Goal: Information Seeking & Learning: Learn about a topic

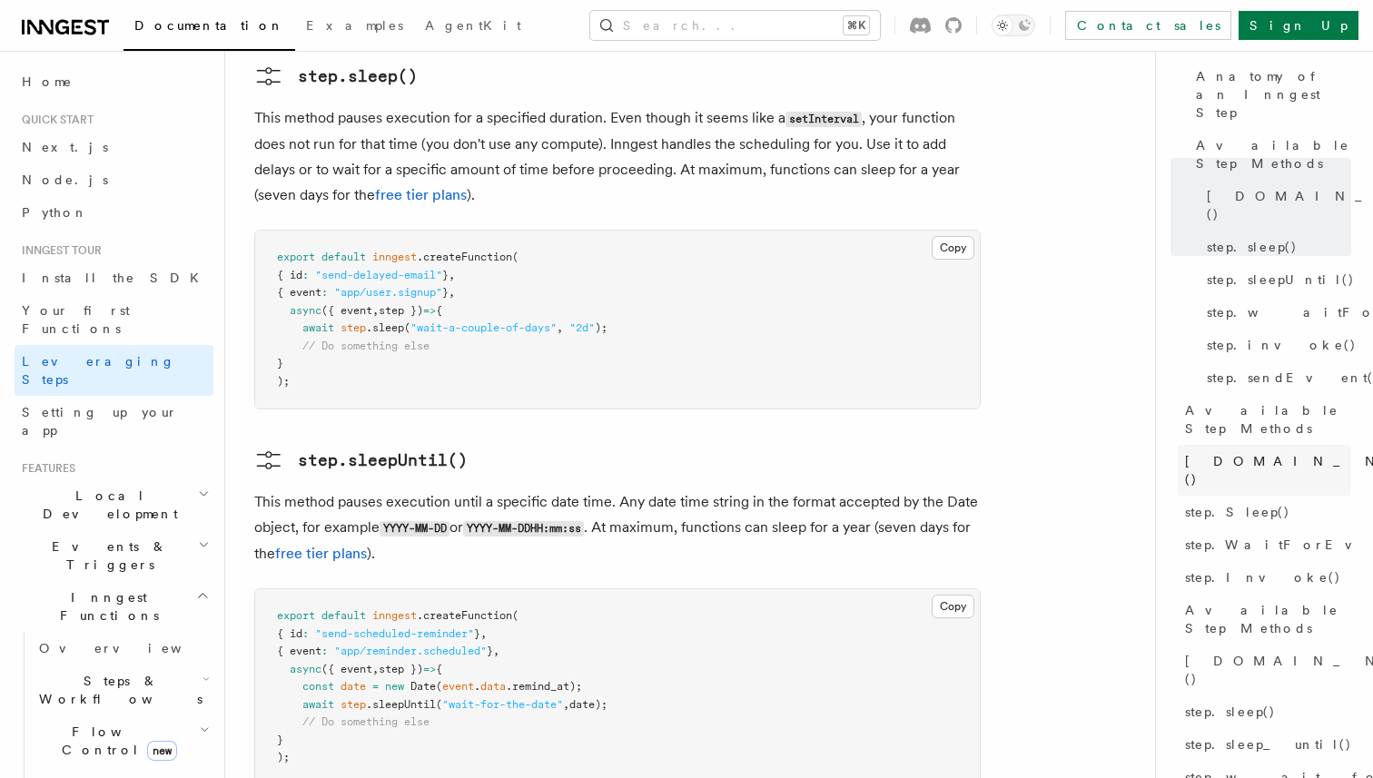
scroll to position [181, 0]
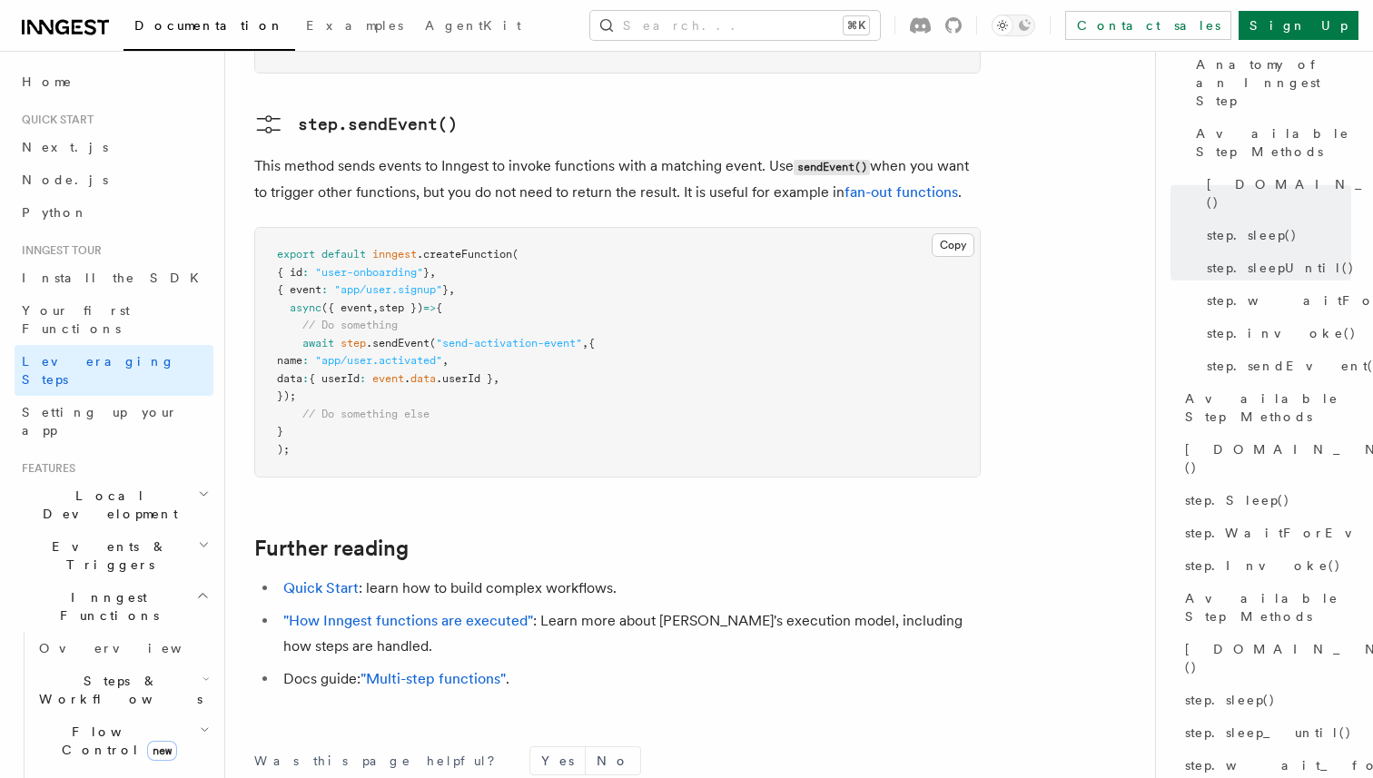
scroll to position [4016, 0]
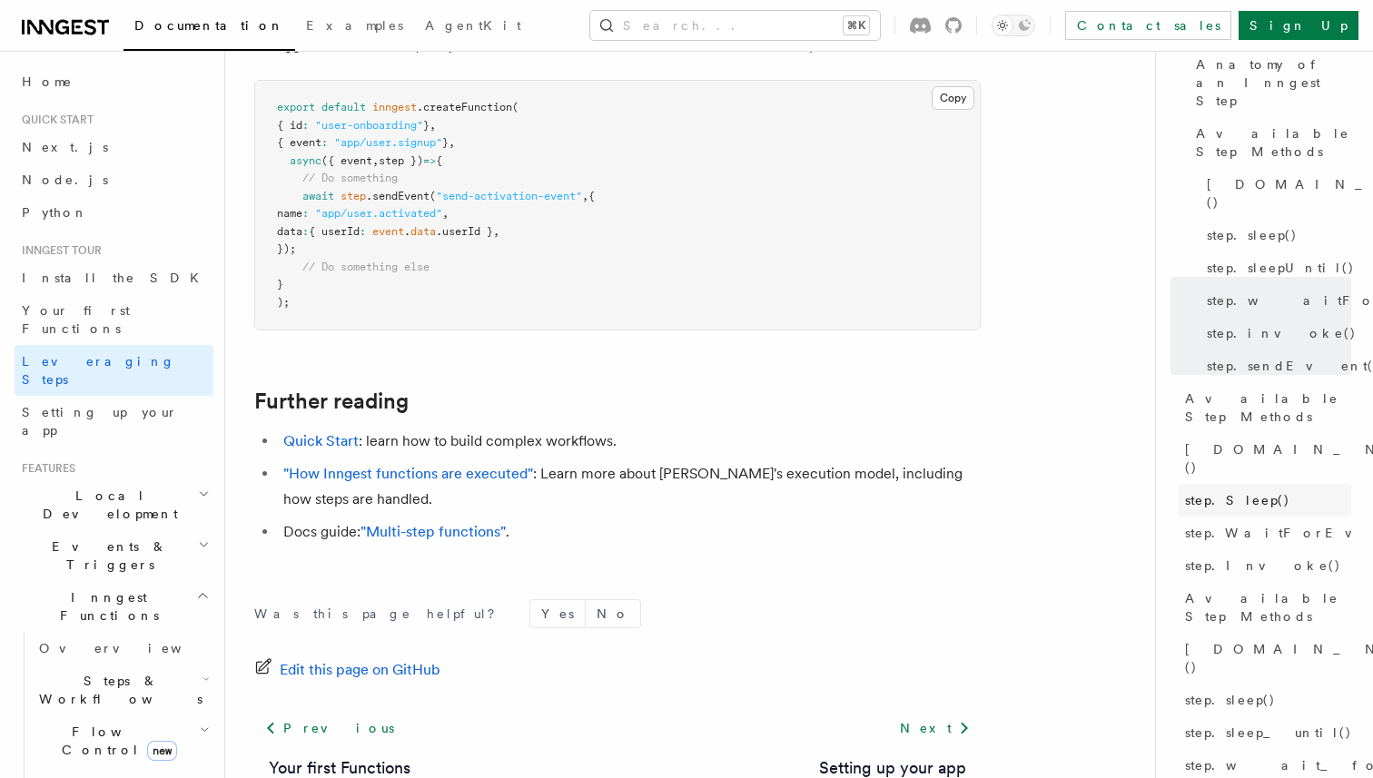
click at [1245, 491] on span "step.Sleep()" at bounding box center [1237, 500] width 105 height 18
click at [1244, 524] on span "step.WaitForEvent()" at bounding box center [1302, 533] width 234 height 18
click at [1247, 633] on link "[DOMAIN_NAME]()" at bounding box center [1264, 658] width 173 height 51
click at [1245, 684] on link "step.sleep()" at bounding box center [1264, 700] width 173 height 33
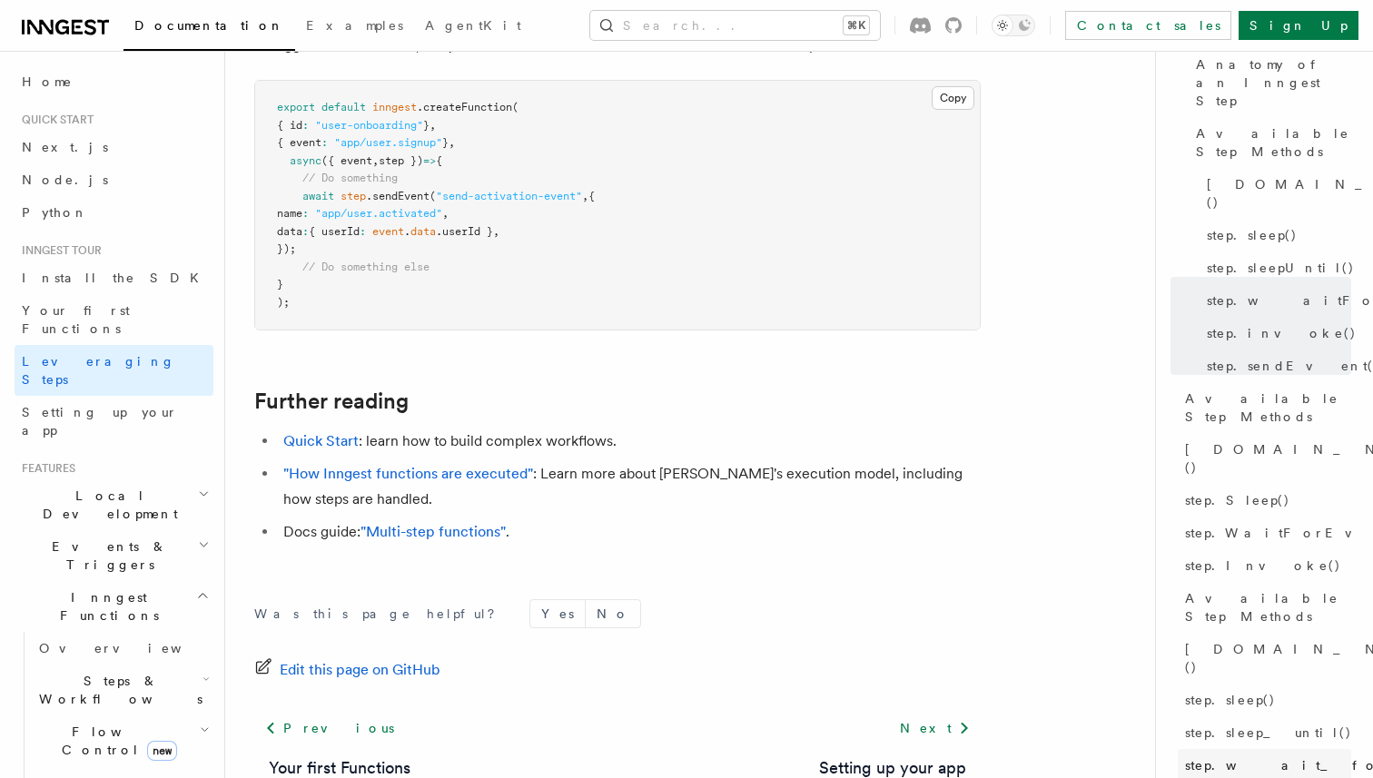
click at [1249, 749] on link "step.wait_for_event()" at bounding box center [1264, 765] width 173 height 33
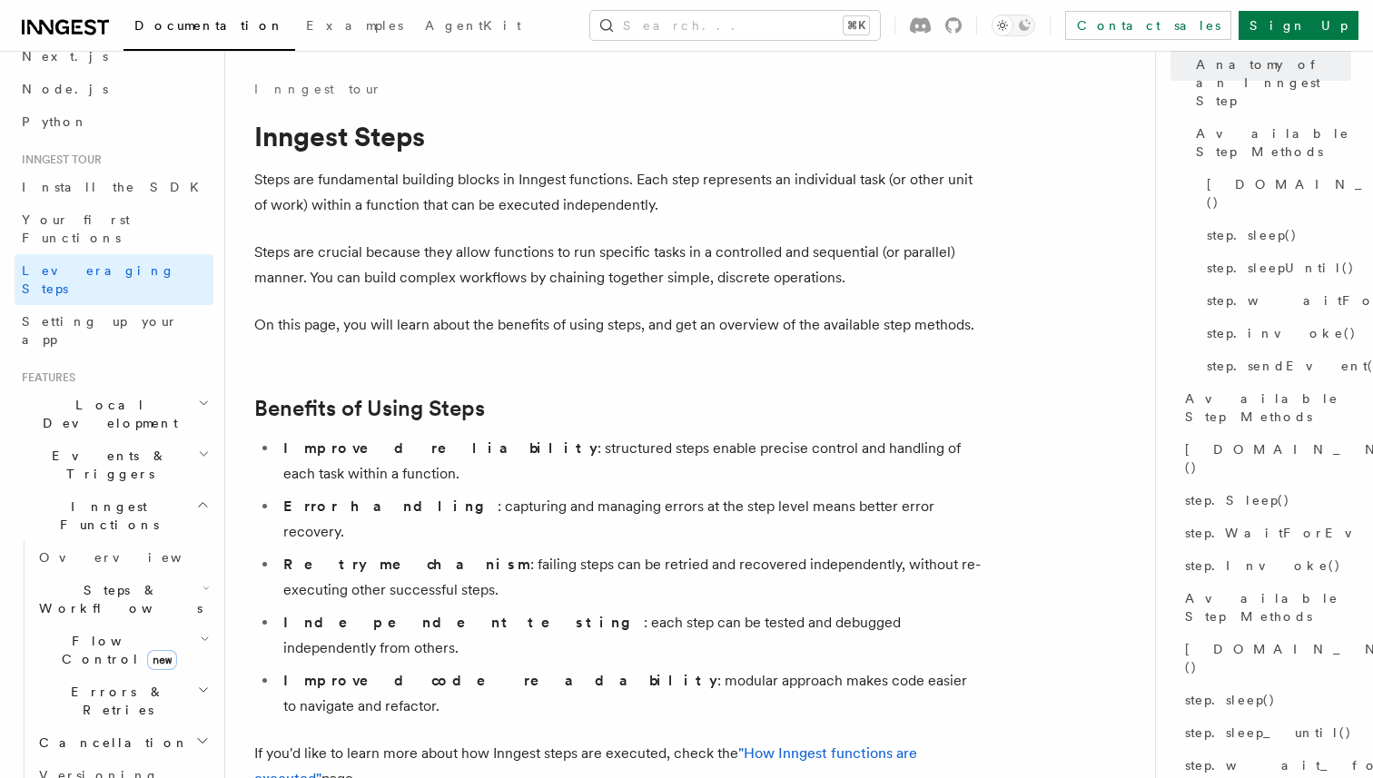
click at [185, 490] on h2 "Inngest Functions" at bounding box center [114, 515] width 199 height 51
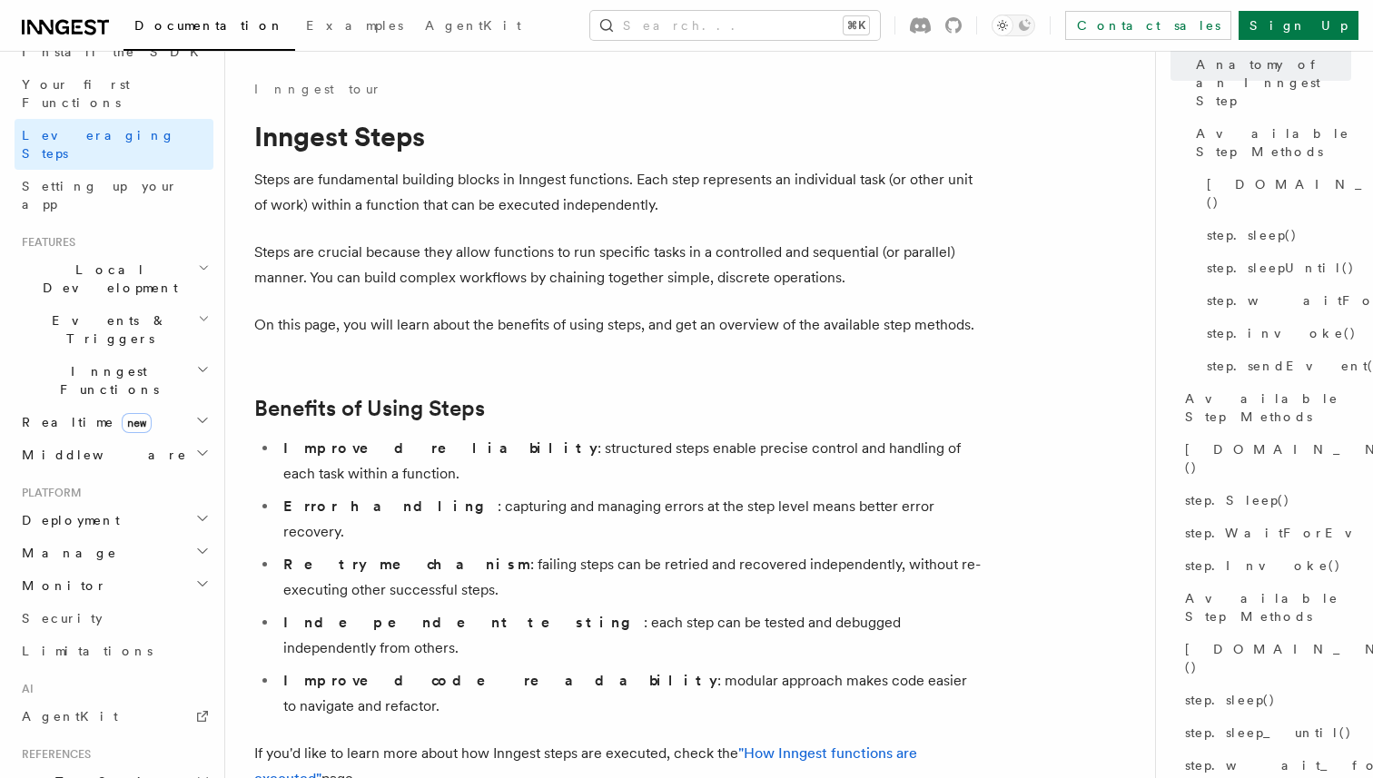
scroll to position [232, 0]
click at [108, 629] on link "Limitations" at bounding box center [114, 645] width 199 height 33
